Goal: Task Accomplishment & Management: Use online tool/utility

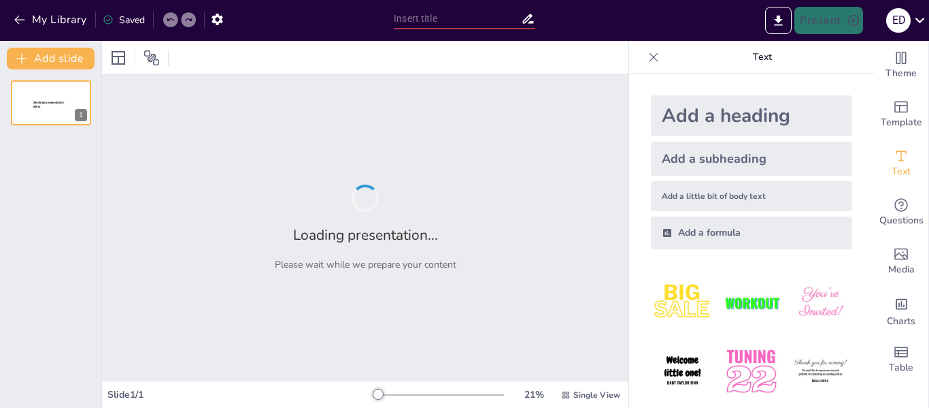
type input "Transformaciones Sociales en la Era de la Tecnociencia: Análisis de [PERSON_NAM…"
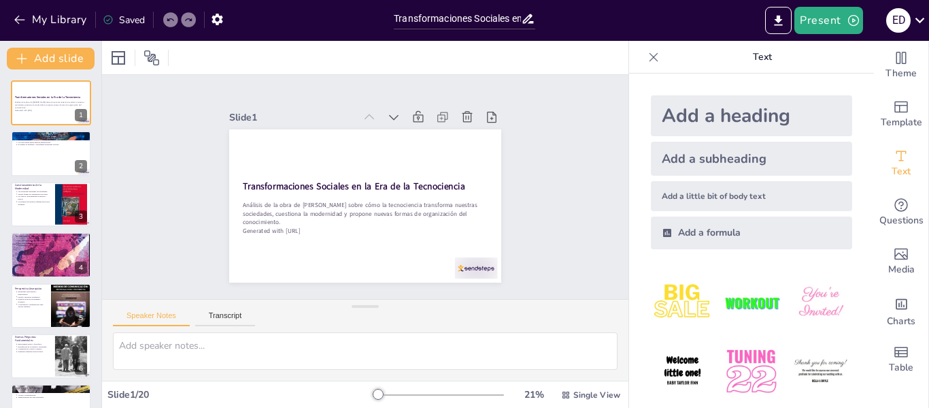
click at [395, 392] on div at bounding box center [439, 394] width 131 height 11
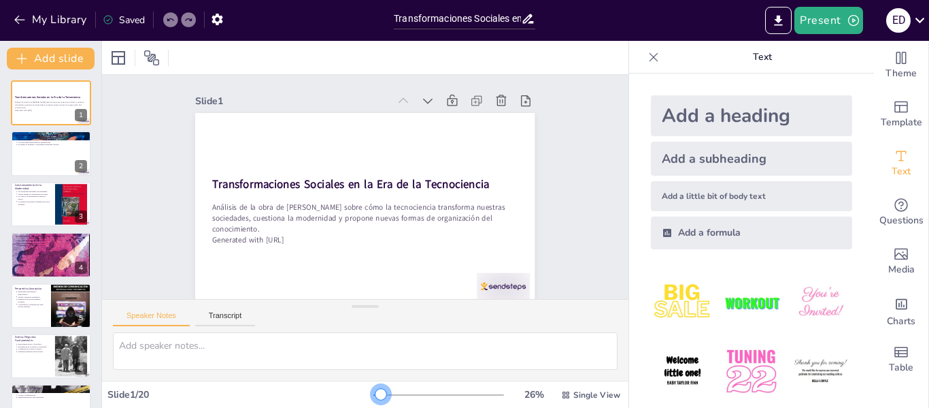
drag, startPoint x: 397, startPoint y: 396, endPoint x: 372, endPoint y: 391, distance: 25.8
click at [376, 391] on div at bounding box center [381, 394] width 11 height 11
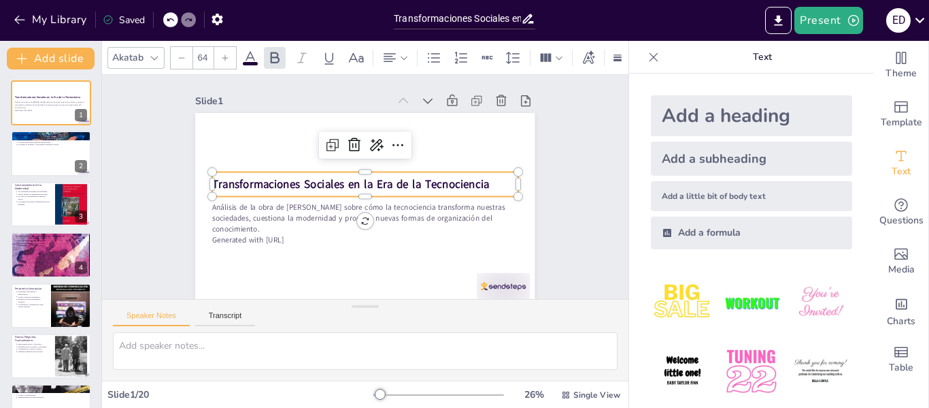
click at [482, 193] on div "Transformaciones Sociales en la Era de la Tecnociencia" at bounding box center [366, 184] width 261 height 199
click at [393, 154] on icon at bounding box center [402, 163] width 18 height 18
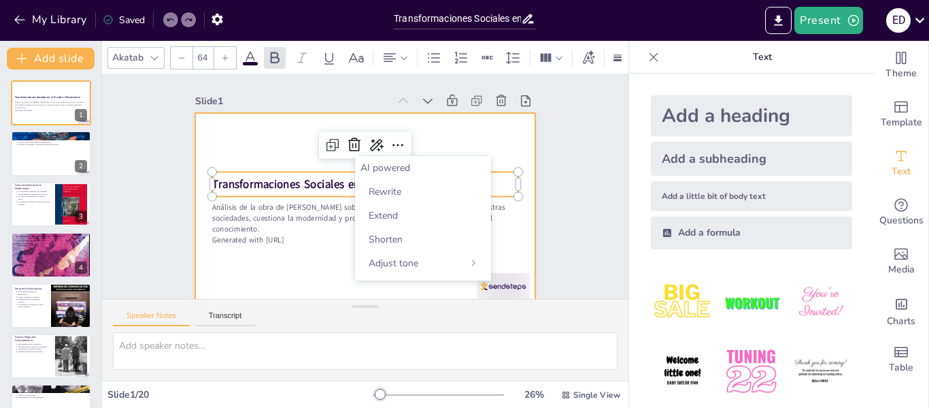
click at [497, 135] on div at bounding box center [385, 178] width 313 height 388
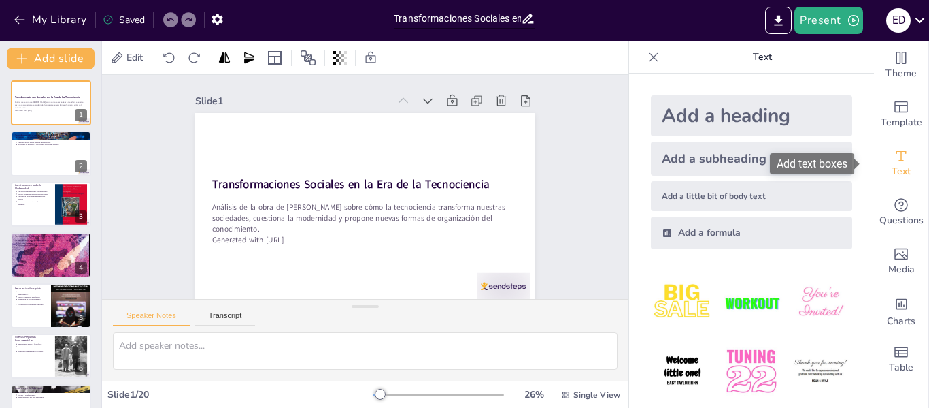
click at [896, 169] on span "Text" at bounding box center [901, 171] width 19 height 15
click at [59, 161] on div at bounding box center [51, 154] width 82 height 46
type textarea "Lo ipsumdolorsita co adi elits do eiusmodtem i utlaboreetdo ma aliquaen admi ve…"
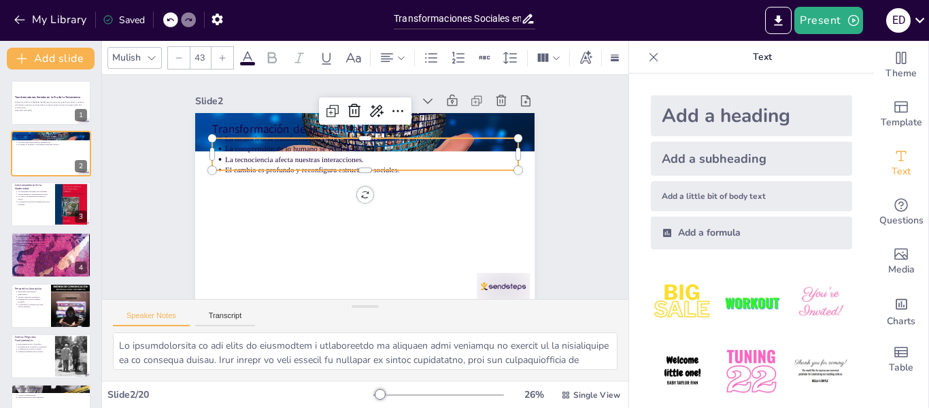
click at [264, 135] on div "Transformación de la Realidad Social La tecnociencia transforma modos de produc…" at bounding box center [358, 207] width 382 height 286
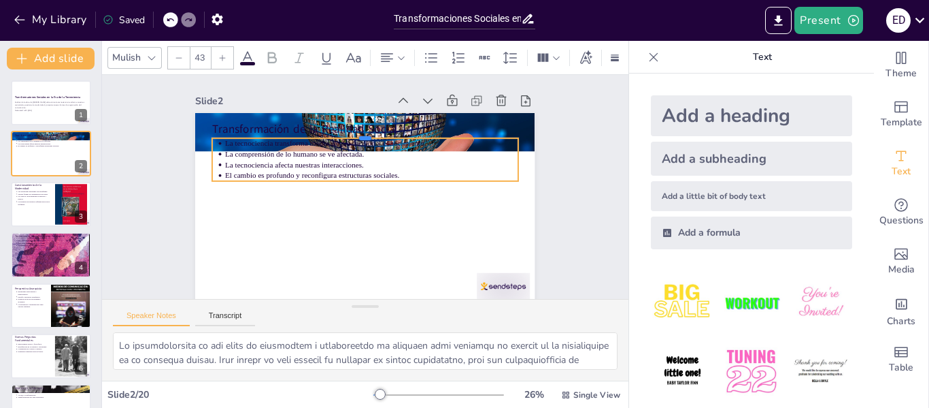
click at [265, 203] on div at bounding box center [376, 240] width 301 height 74
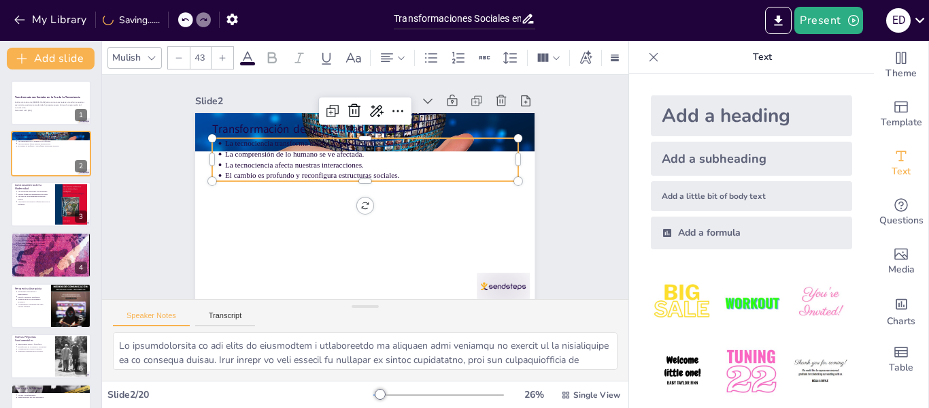
click at [265, 135] on div at bounding box center [370, 133] width 305 height 43
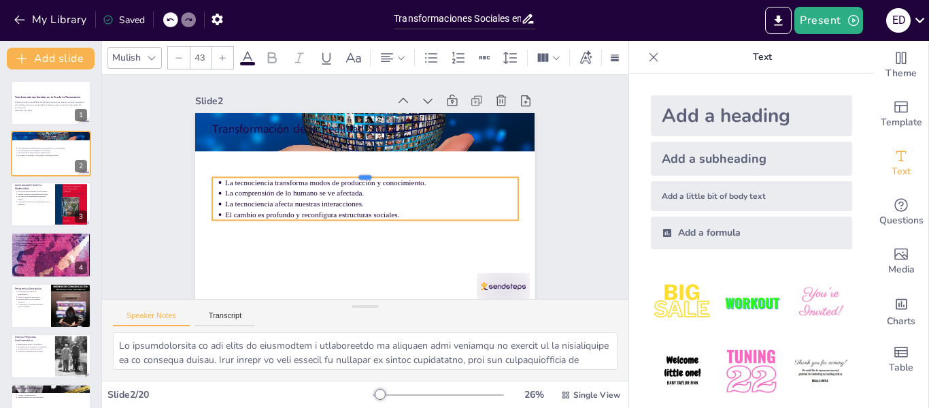
drag, startPoint x: 297, startPoint y: 133, endPoint x: 284, endPoint y: 191, distance: 59.3
click at [284, 191] on div "Transformación de la Realidad Social La tecnociencia transforma modos de produc…" at bounding box center [349, 172] width 369 height 380
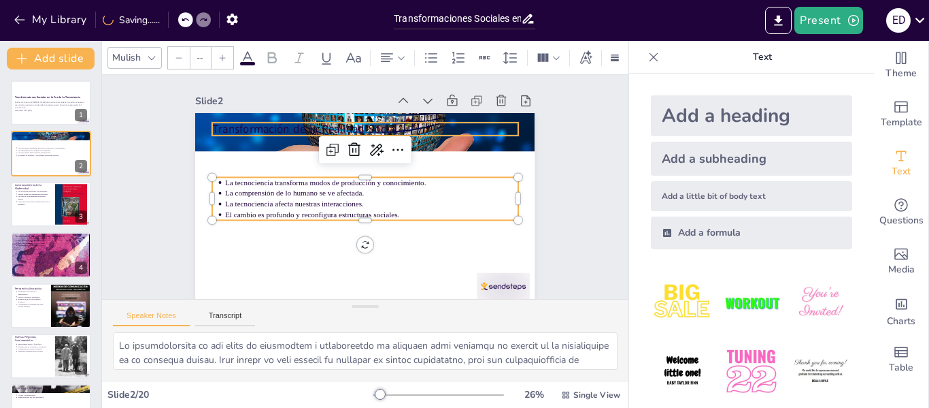
type input "64"
click at [285, 124] on p "Transformación de la Realidad Social" at bounding box center [404, 143] width 238 height 216
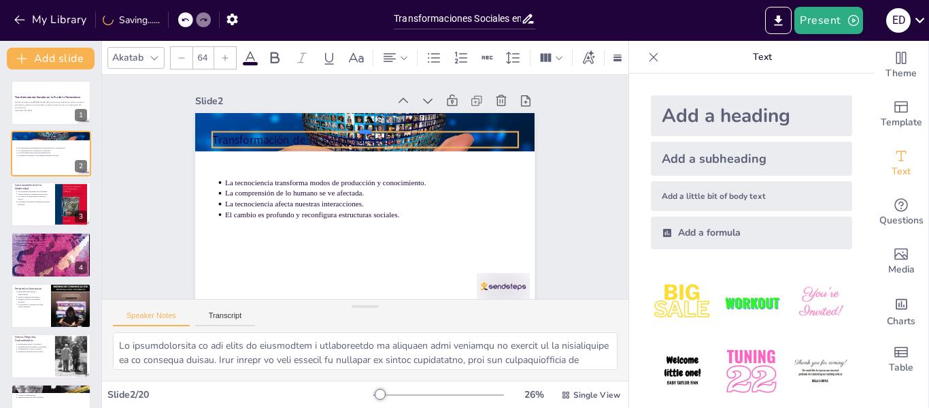
drag, startPoint x: 272, startPoint y: 121, endPoint x: 281, endPoint y: 176, distance: 55.8
click at [281, 176] on div "Transformación de la Realidad Social La tecnociencia transforma modos de produc…" at bounding box center [355, 205] width 390 height 335
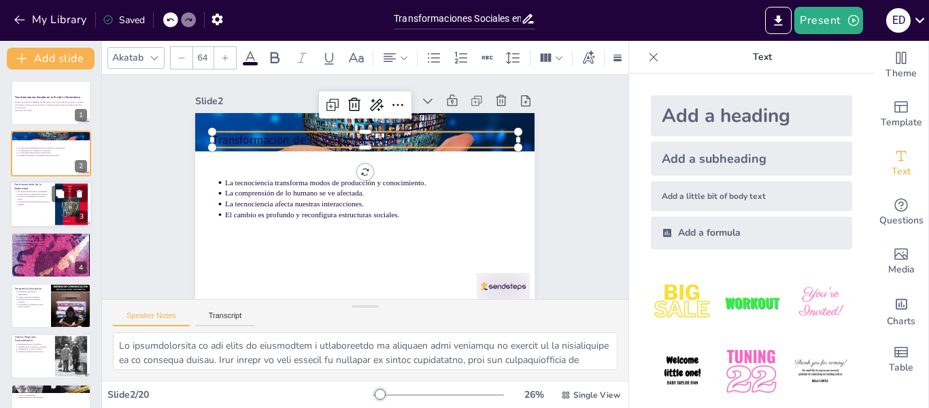
click at [28, 191] on p "Las estructuras modernas son desafiadas." at bounding box center [34, 191] width 34 height 3
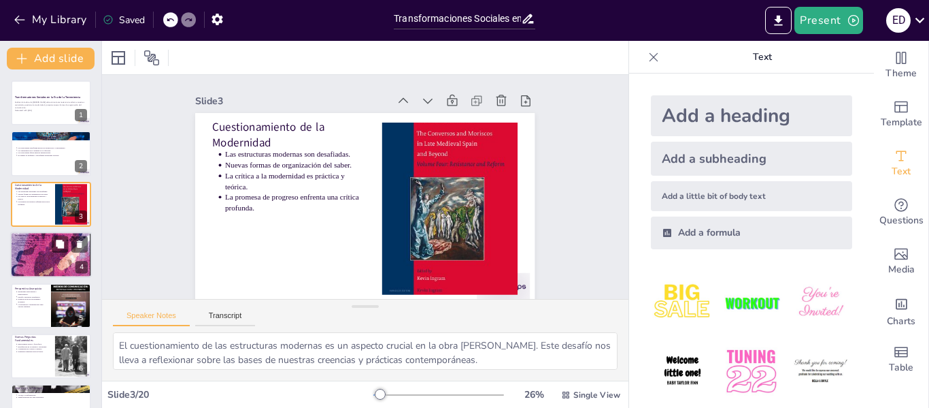
click at [39, 236] on p "La ciencia y tecnología no son neutrales." at bounding box center [52, 237] width 71 height 3
type textarea "La idea de que la ciencia y la tecnología son neutrales es un mito. En la actua…"
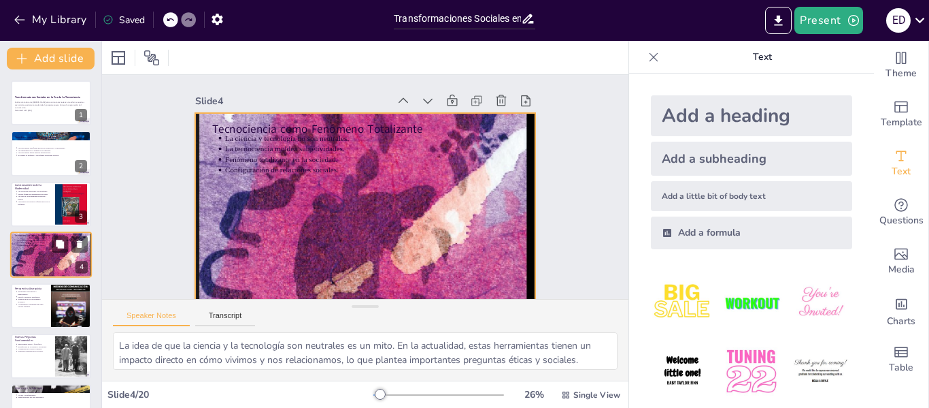
scroll to position [16, 0]
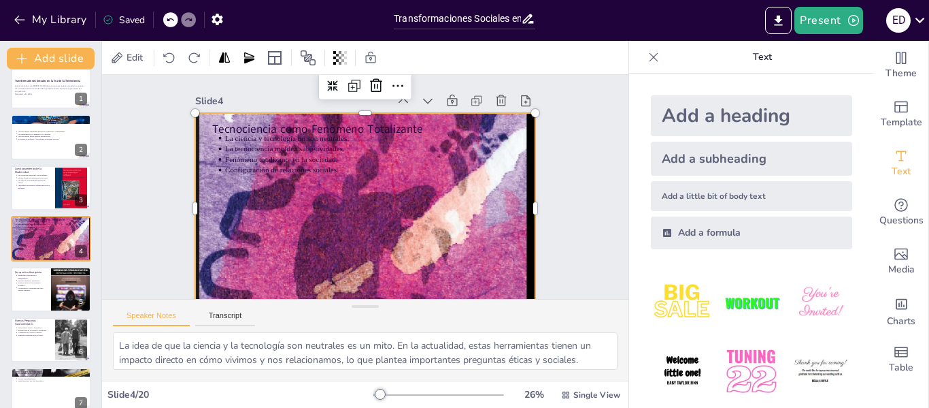
click at [291, 214] on div at bounding box center [351, 202] width 574 height 585
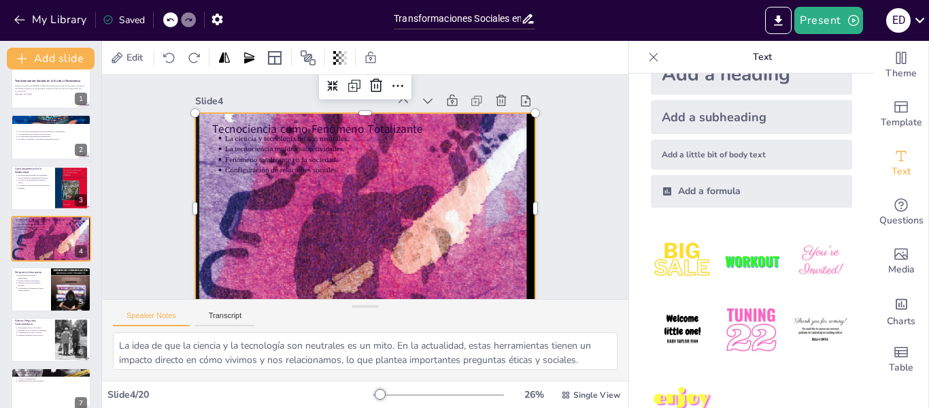
scroll to position [80, 0]
